Goal: Task Accomplishment & Management: Manage account settings

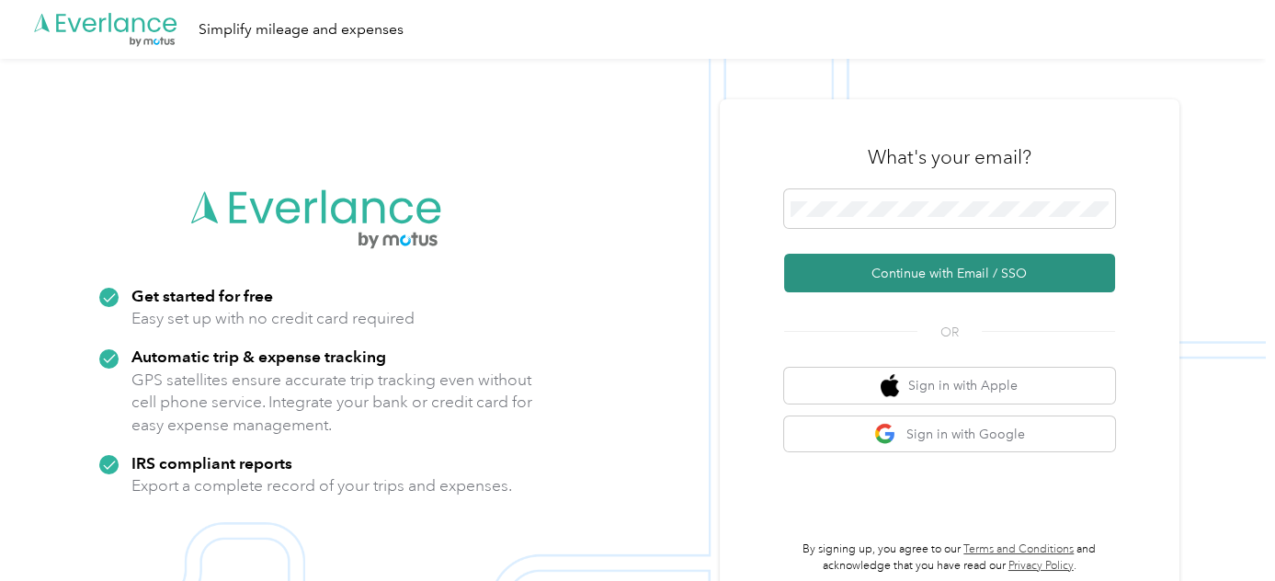
click at [961, 275] on button "Continue with Email / SSO" at bounding box center [949, 273] width 331 height 39
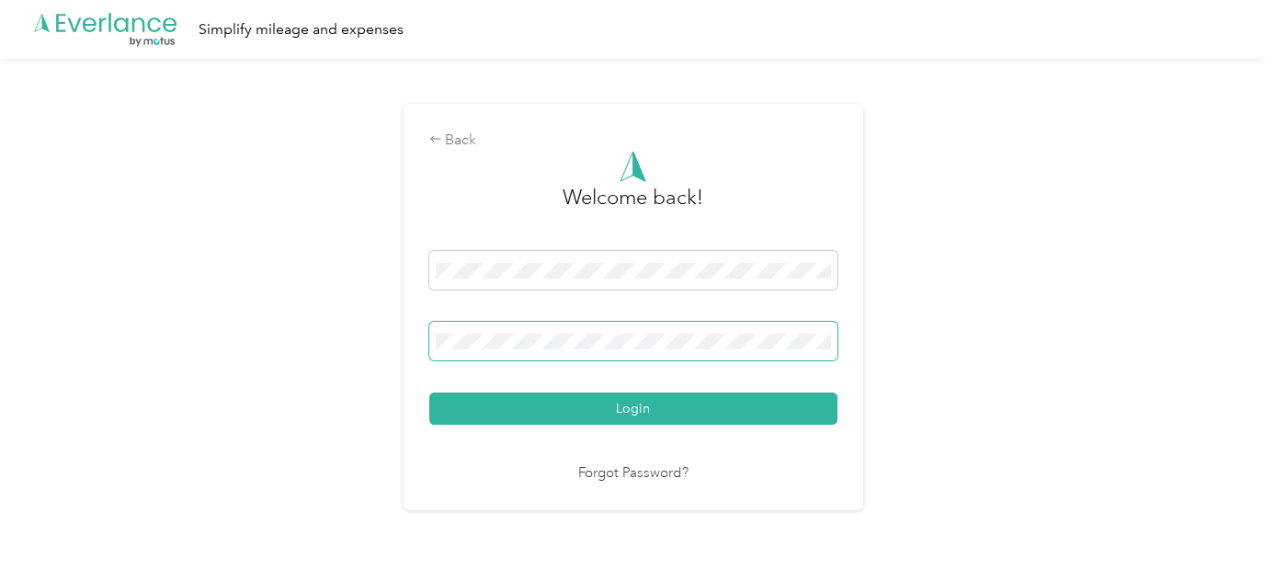
click at [556, 357] on span at bounding box center [633, 341] width 408 height 39
click at [429, 393] on button "Login" at bounding box center [633, 409] width 408 height 32
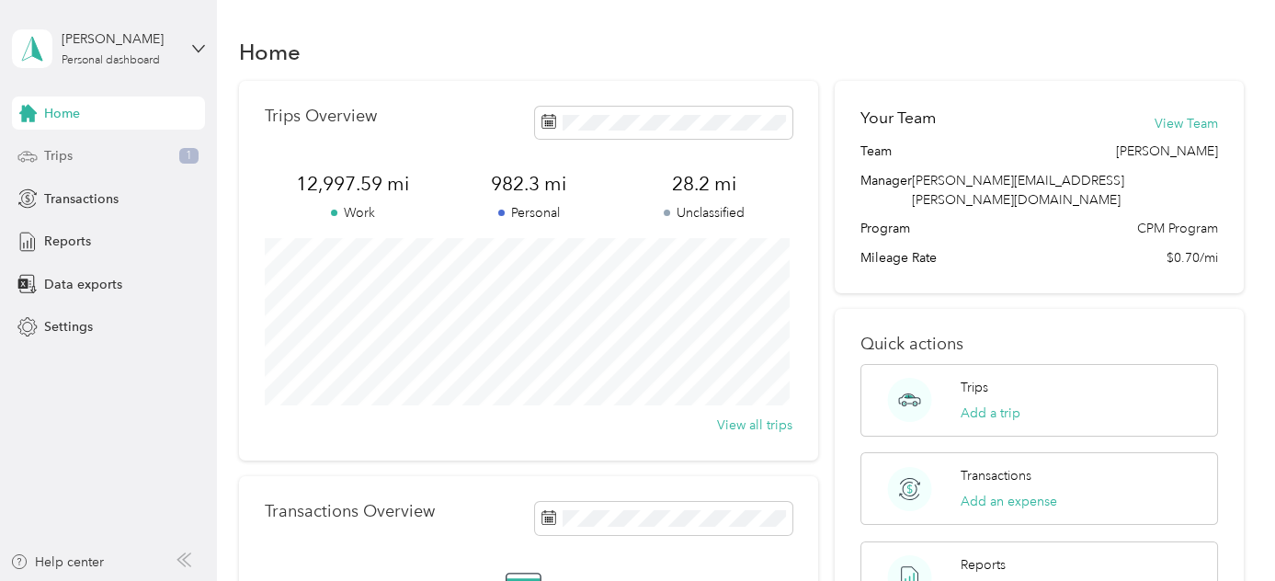
click at [140, 155] on div "Trips 1" at bounding box center [108, 156] width 193 height 33
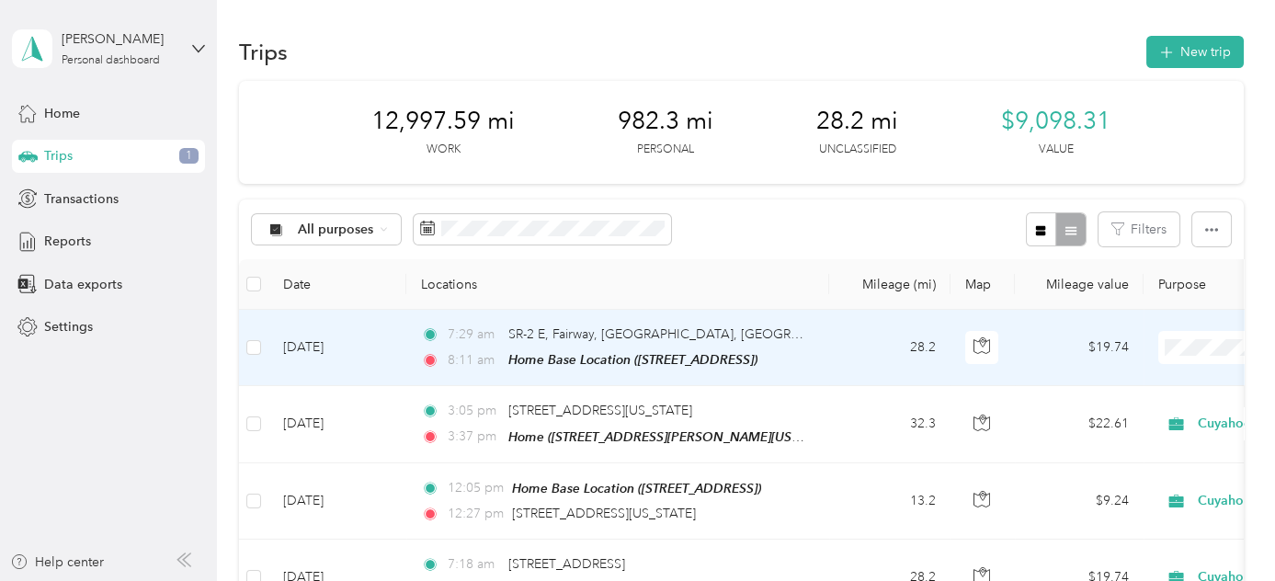
click at [833, 342] on td "28.2" at bounding box center [889, 348] width 121 height 76
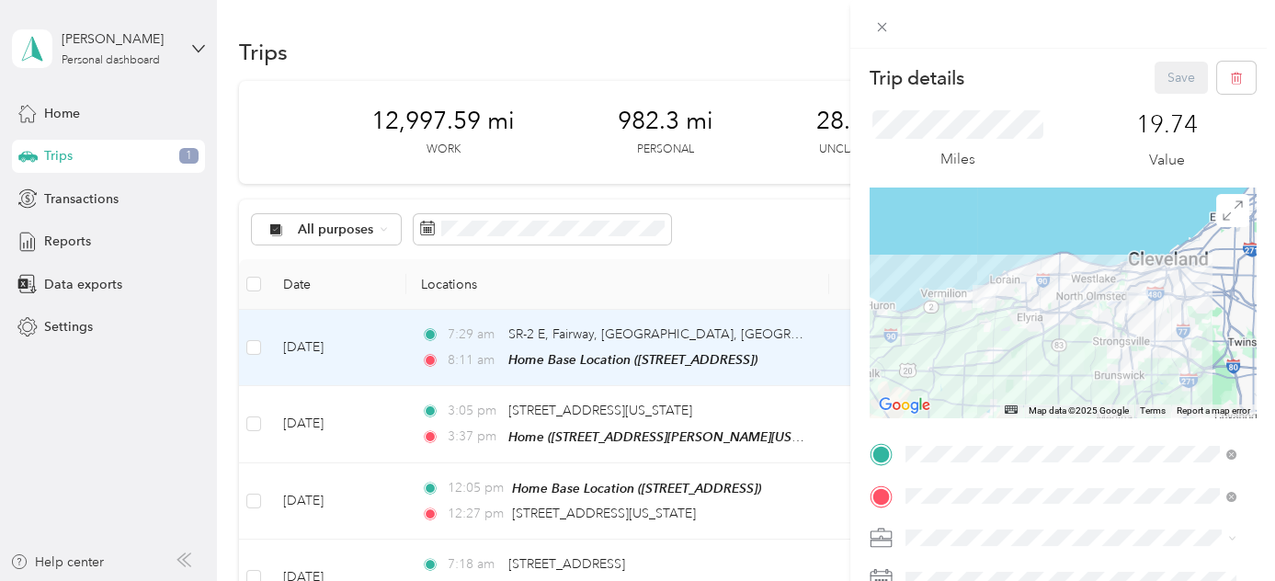
click at [980, 264] on span "[STREET_ADDRESS][PERSON_NAME][US_STATE]" at bounding box center [1083, 257] width 286 height 16
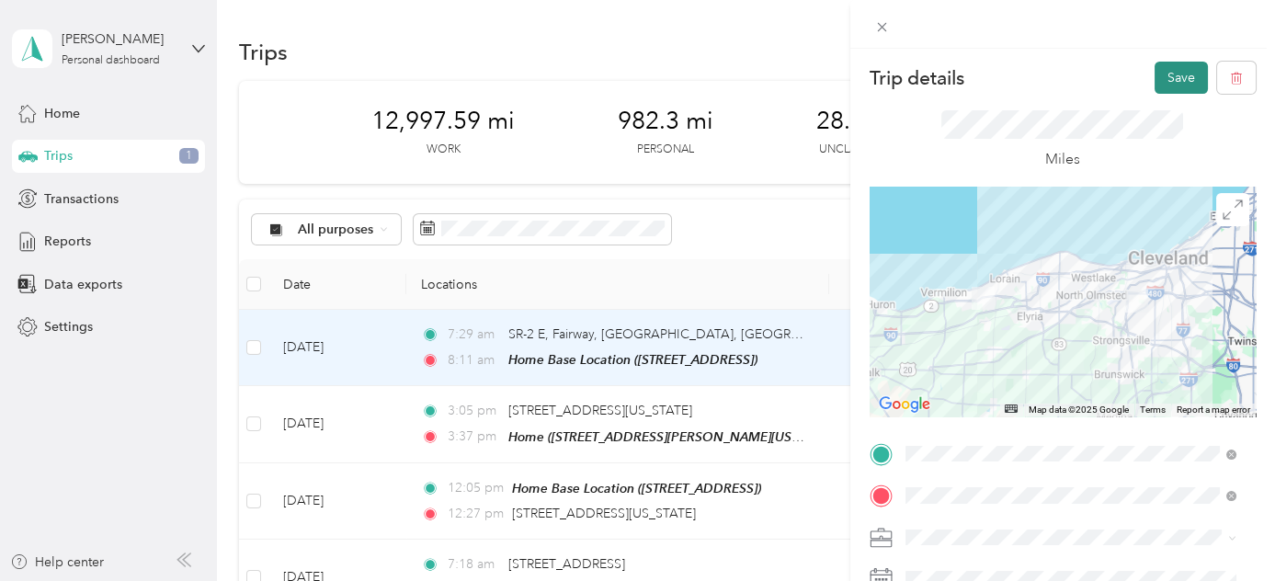
click at [1165, 81] on button "Save" at bounding box center [1181, 78] width 53 height 32
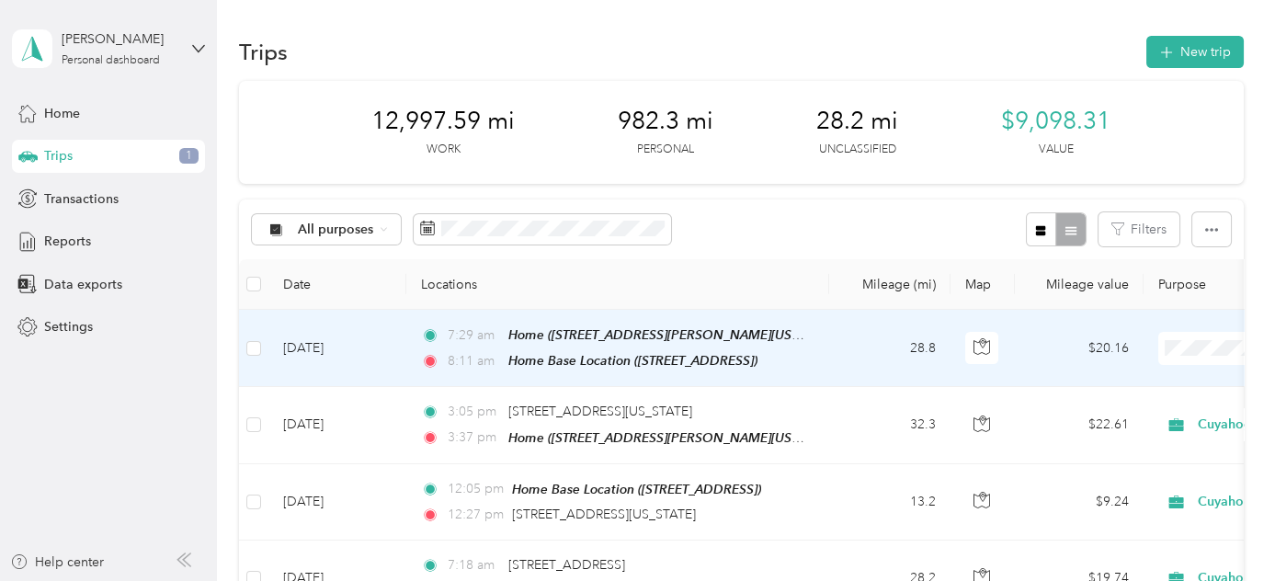
click at [1155, 383] on span "Cuyahoga DD" at bounding box center [1177, 380] width 170 height 19
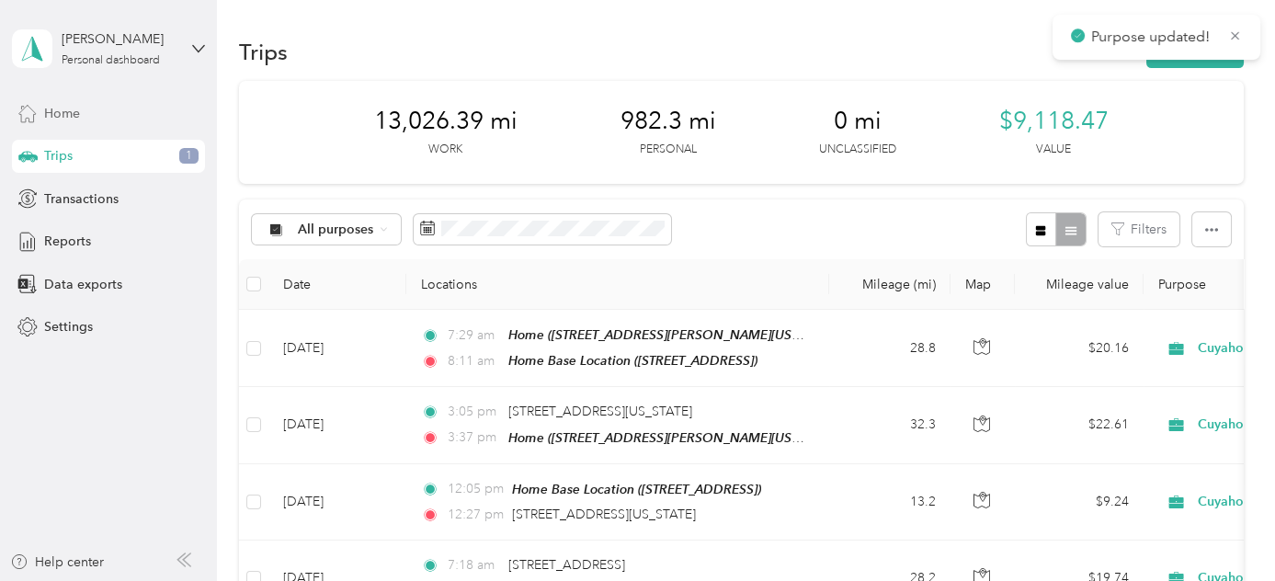
click at [78, 114] on span "Home" at bounding box center [62, 113] width 36 height 19
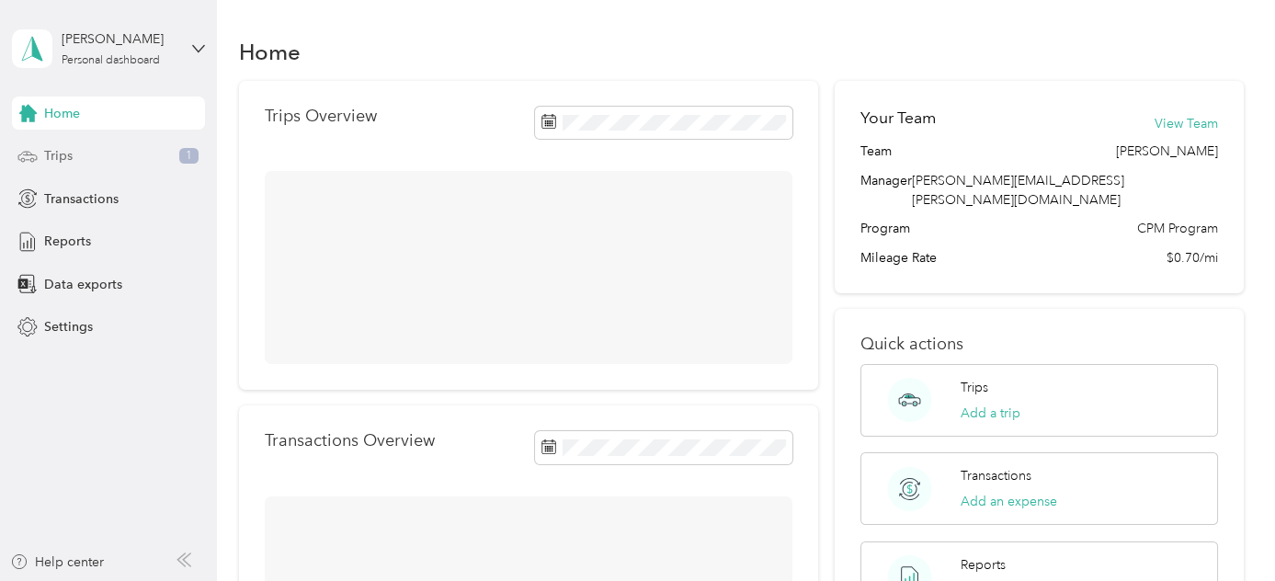
click at [75, 156] on div "Trips 1" at bounding box center [108, 156] width 193 height 33
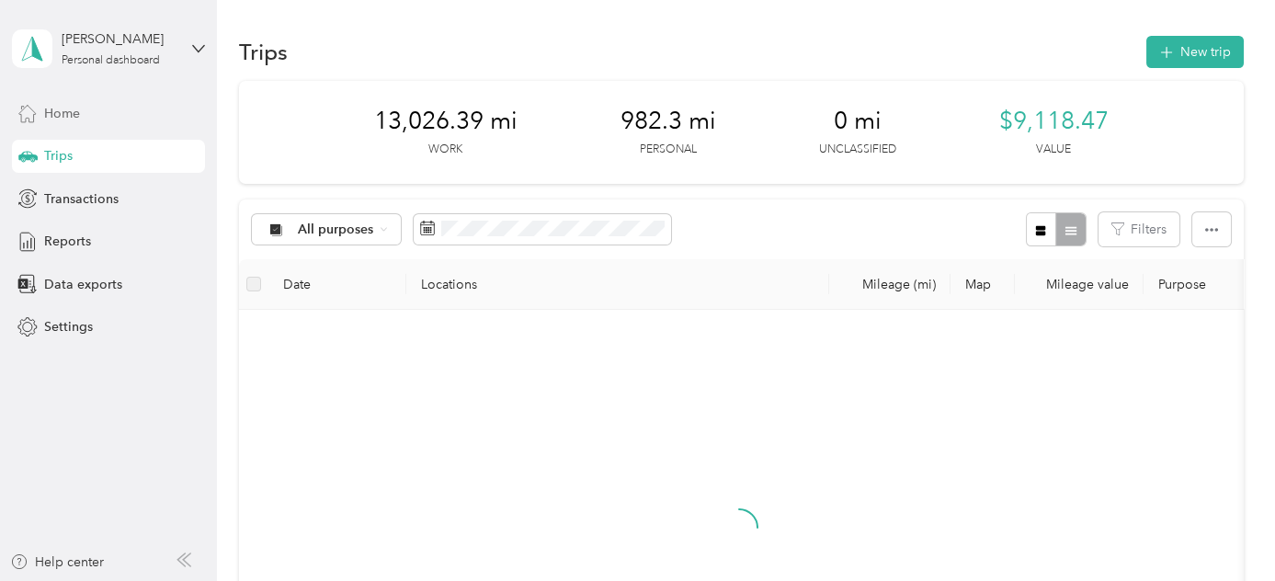
click at [81, 120] on div "Home" at bounding box center [108, 113] width 193 height 33
